Goal: Task Accomplishment & Management: Manage account settings

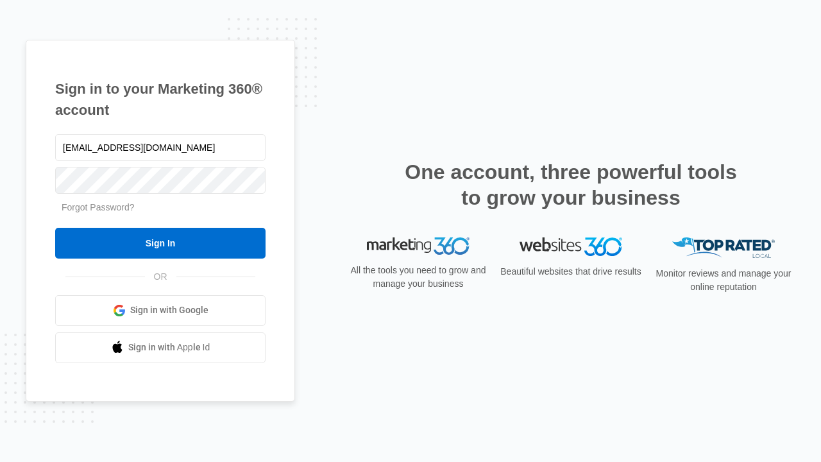
type input "[EMAIL_ADDRESS][DOMAIN_NAME]"
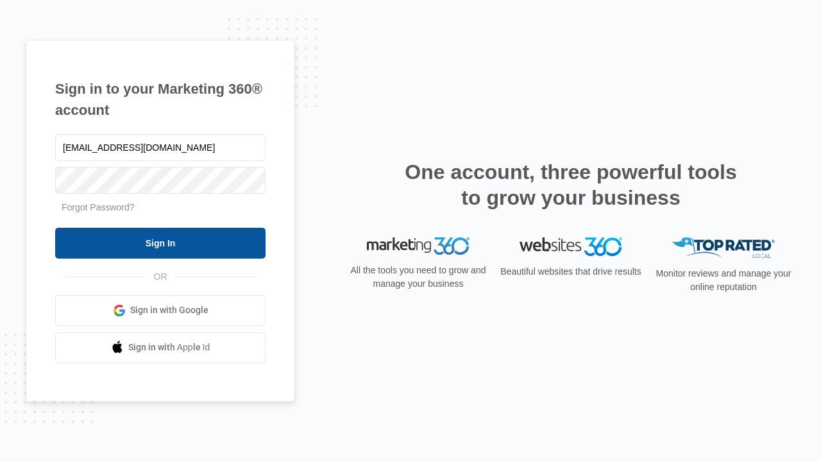
click at [160, 243] on input "Sign In" at bounding box center [160, 243] width 210 height 31
